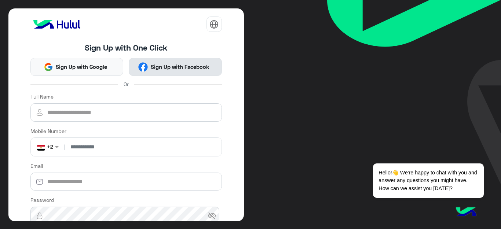
click at [172, 64] on span "Sign Up with Facebook" at bounding box center [180, 67] width 64 height 8
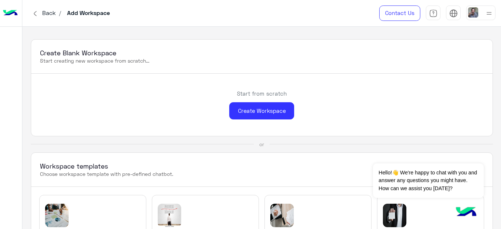
drag, startPoint x: 342, startPoint y: 83, endPoint x: 338, endPoint y: 102, distance: 19.2
click at [338, 98] on div "Start from scratch Create Workspace" at bounding box center [261, 105] width 461 height 62
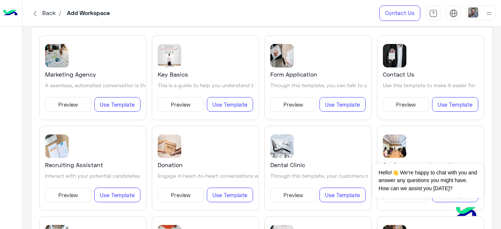
scroll to position [161, 0]
